Goal: Book appointment/travel/reservation

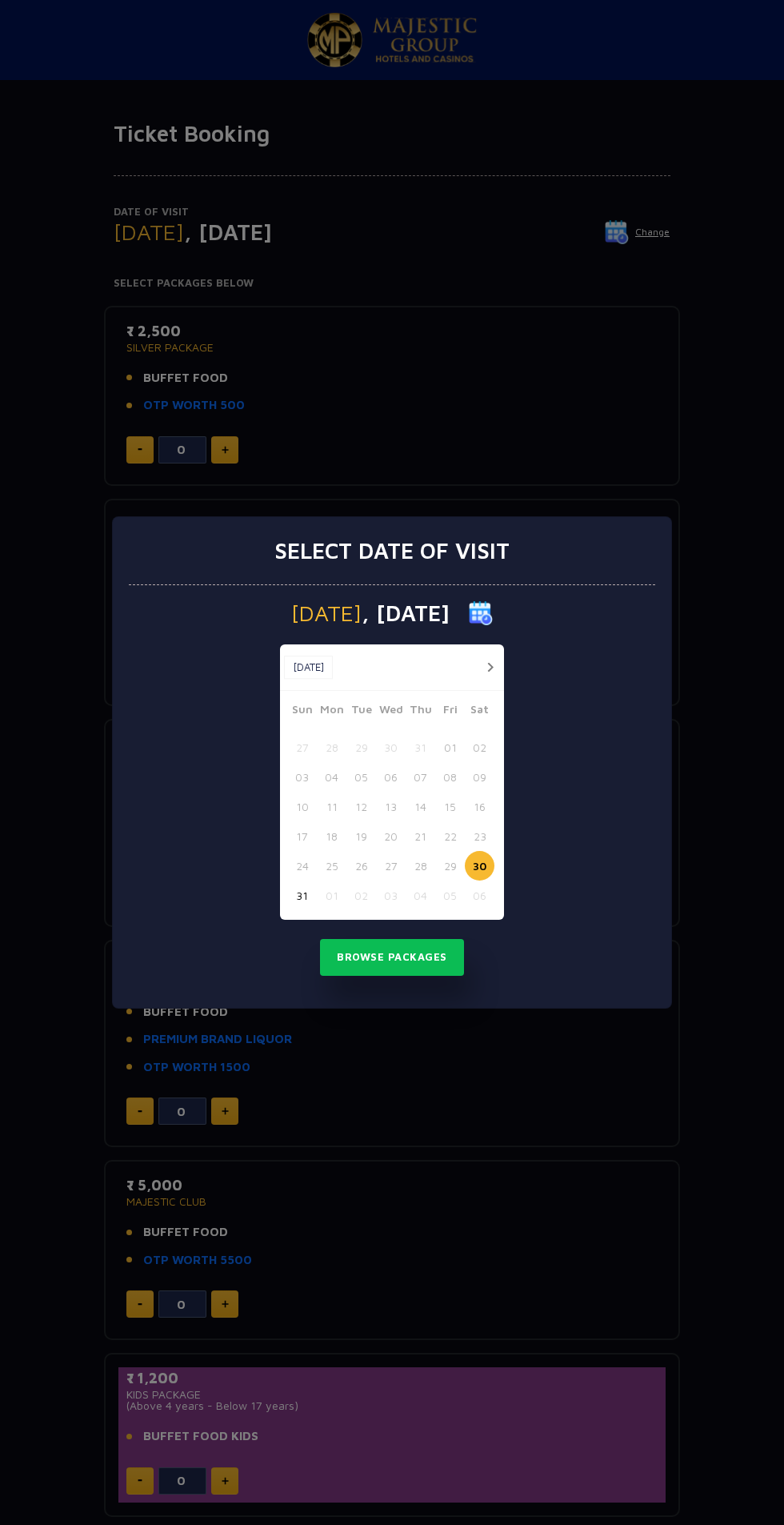
click at [295, 898] on button "31" at bounding box center [302, 895] width 30 height 30
click at [457, 968] on button "Browse Packages" at bounding box center [392, 957] width 144 height 37
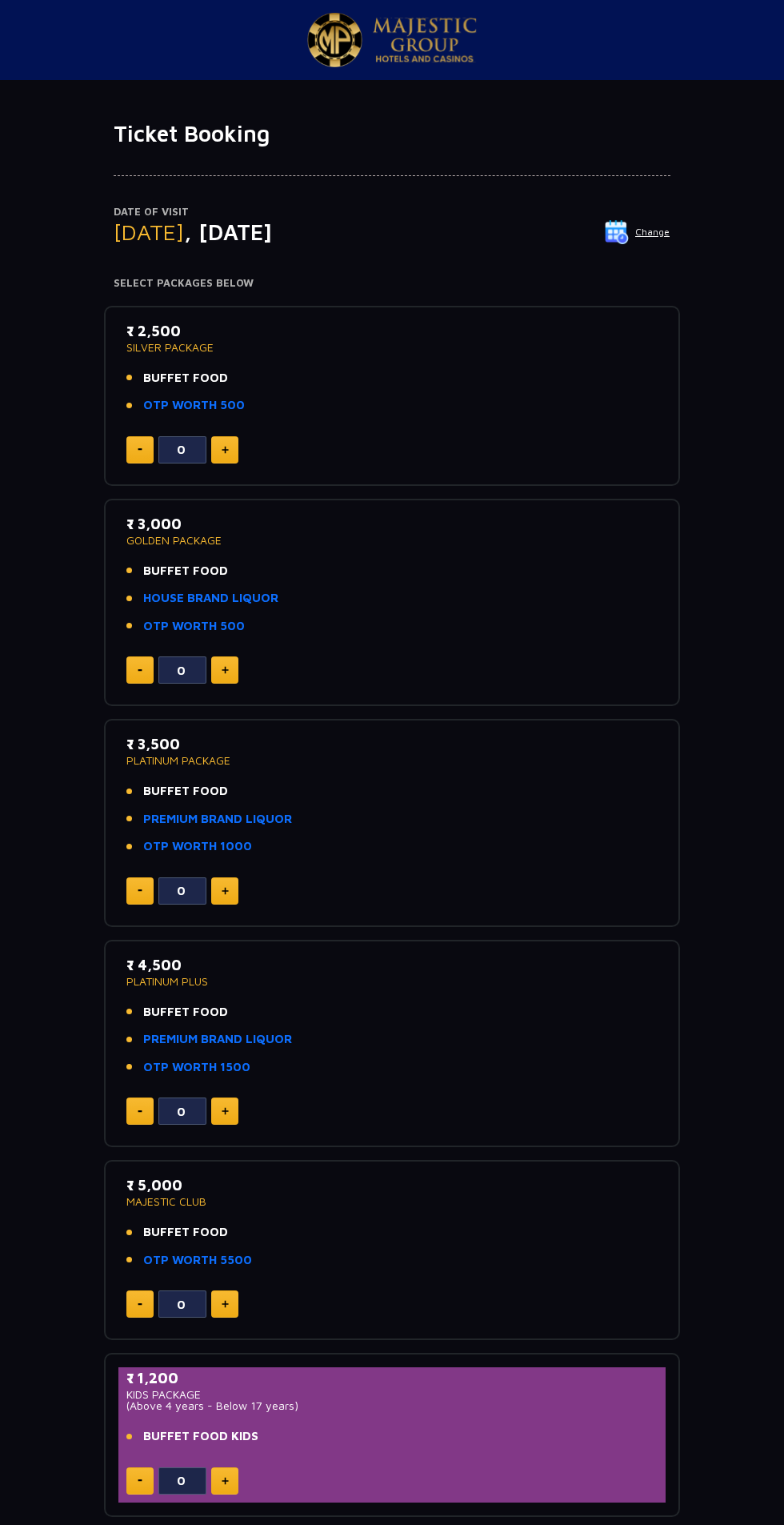
click at [226, 449] on img at bounding box center [226, 449] width 8 height 8
type input "1"
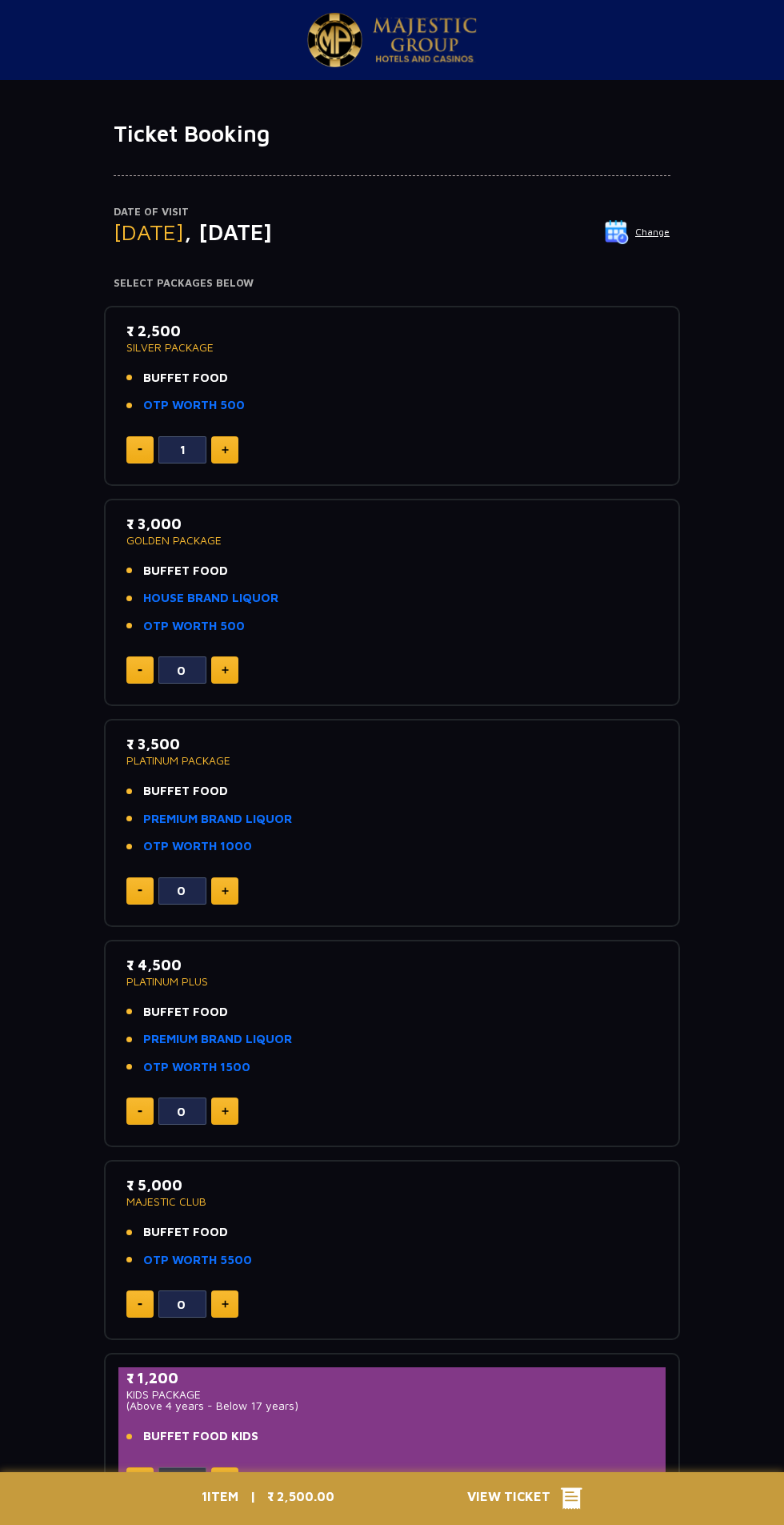
click at [572, 1498] on icon at bounding box center [572, 1498] width 22 height 22
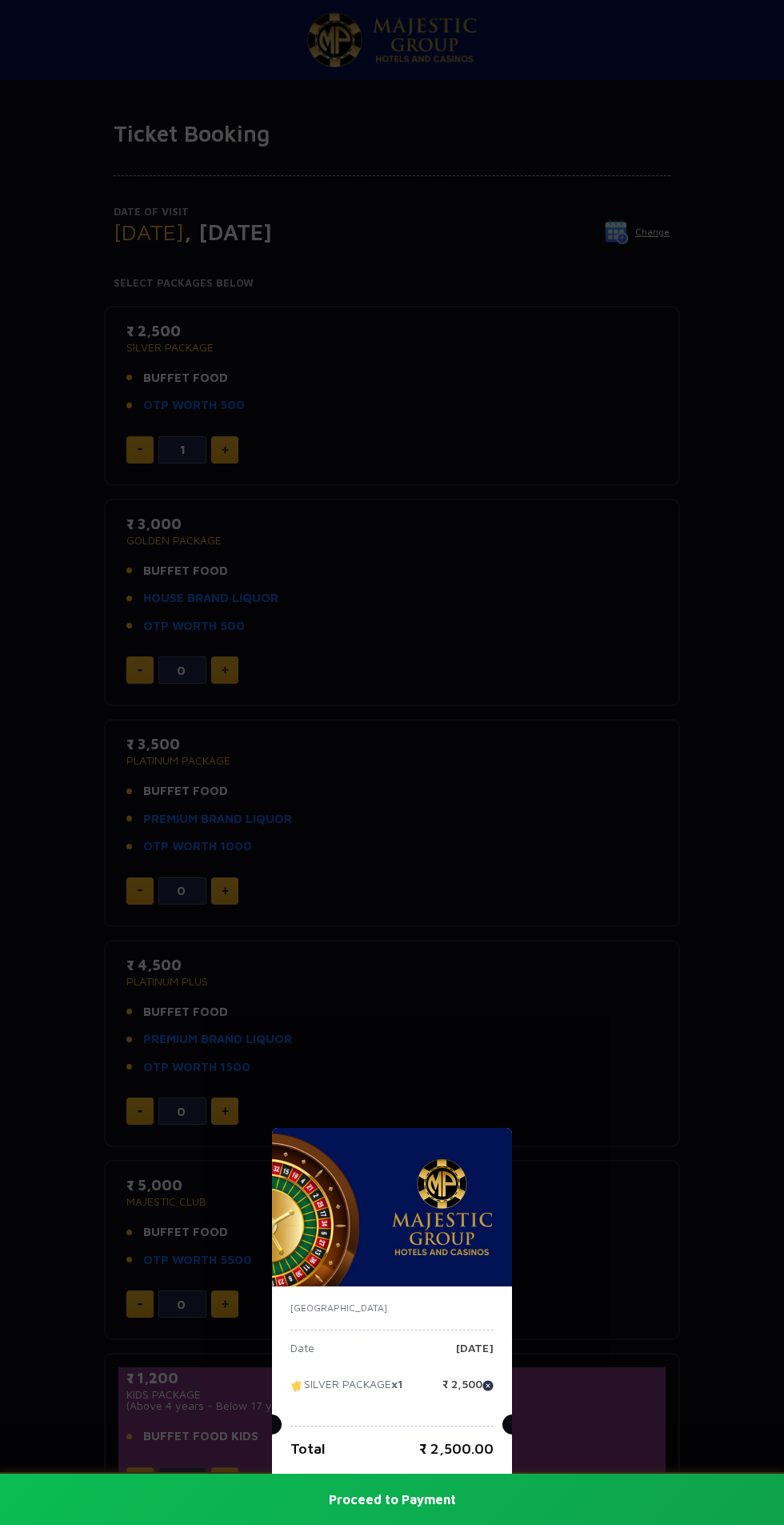
click at [494, 1496] on button "Proceed to Payment" at bounding box center [392, 1499] width 784 height 52
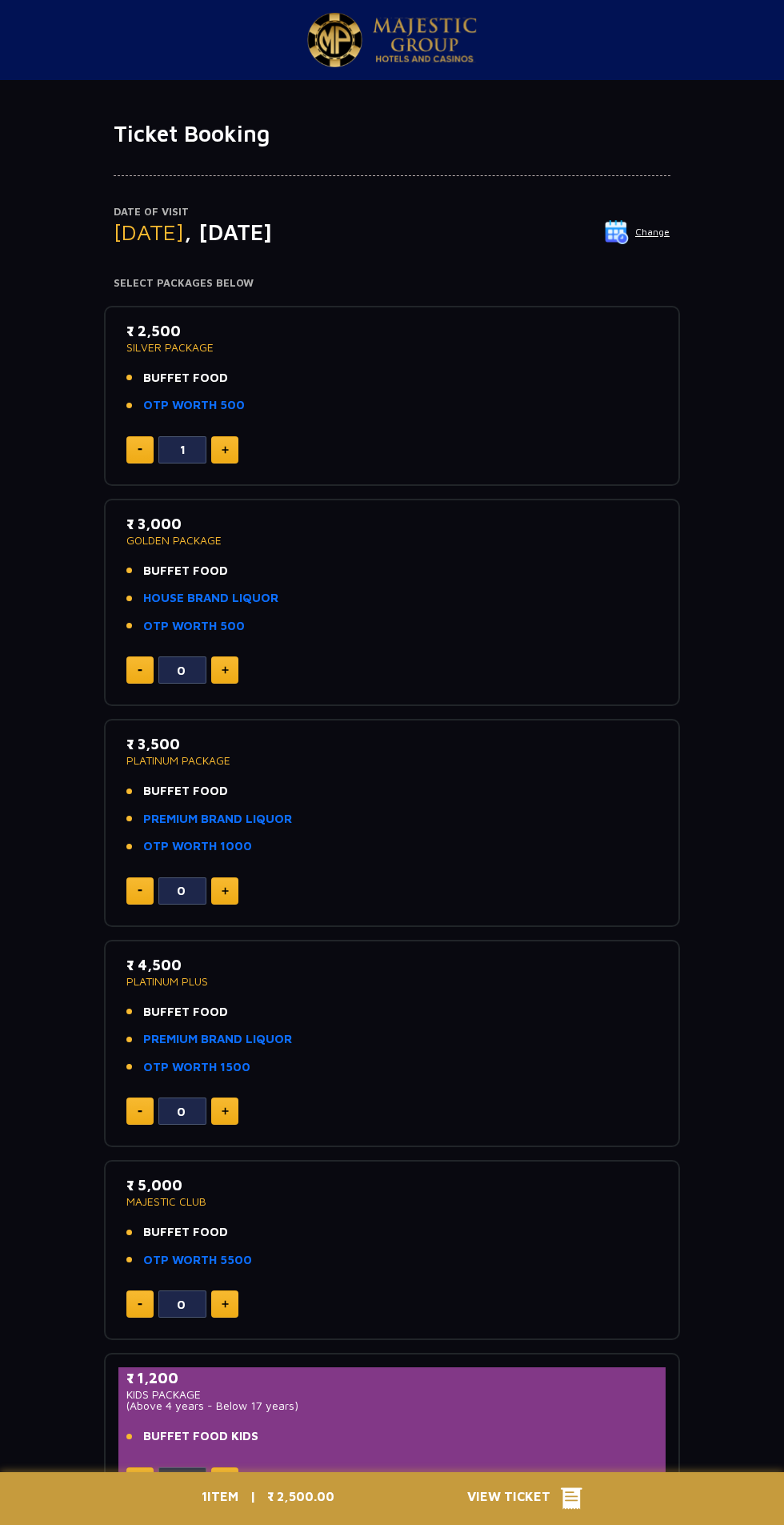
click at [474, 381] on li "BUFFET FOOD" at bounding box center [392, 378] width 532 height 18
click at [229, 404] on link "OTP WORTH 500" at bounding box center [194, 404] width 101 height 18
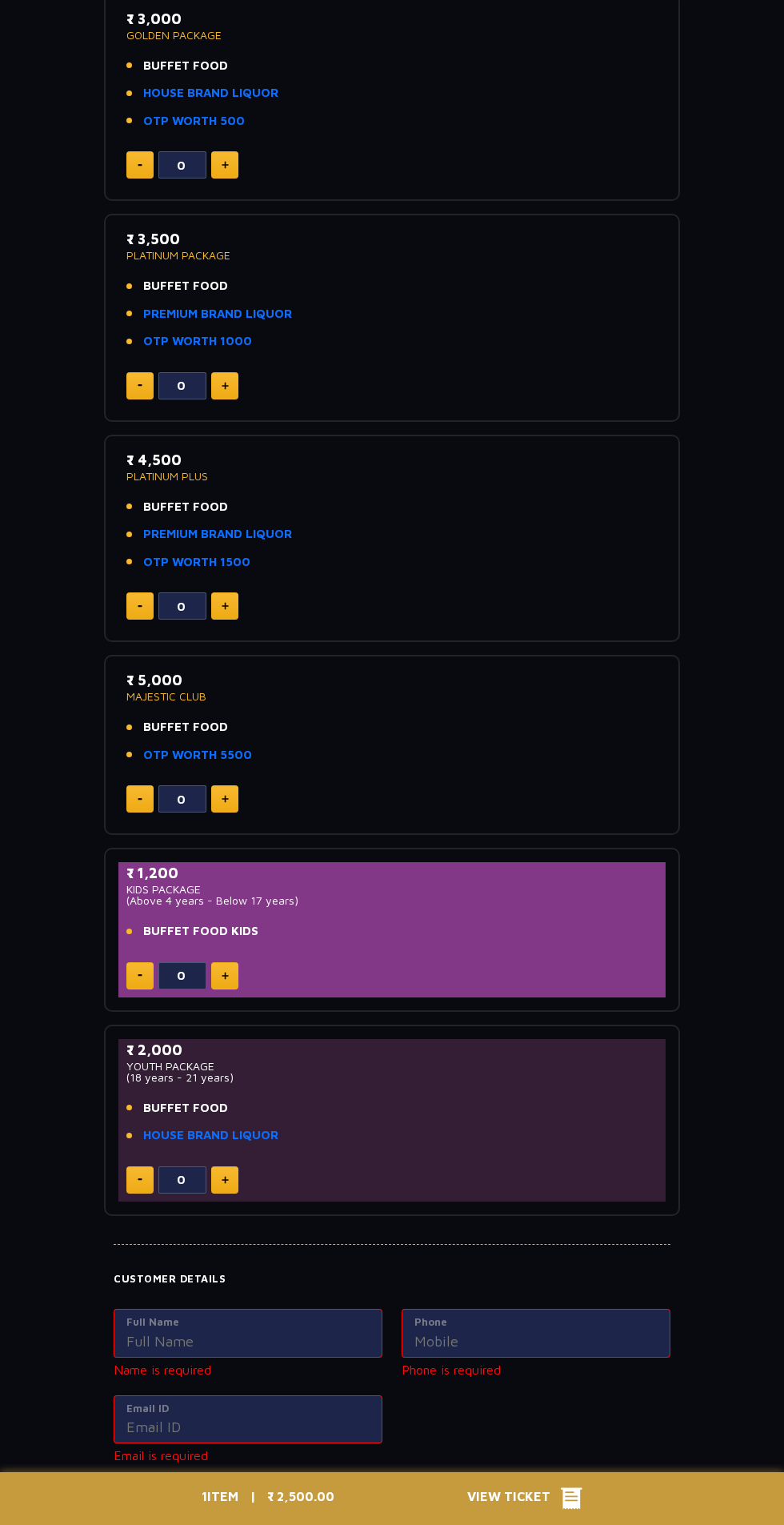
scroll to position [928, 0]
